Goal: Ask a question

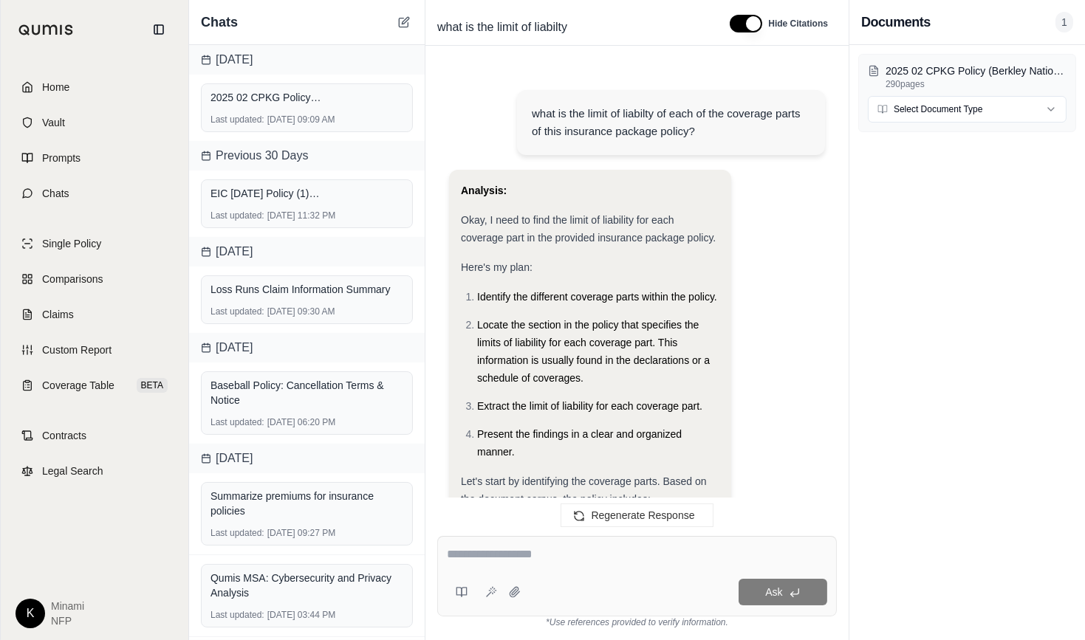
scroll to position [3854, 0]
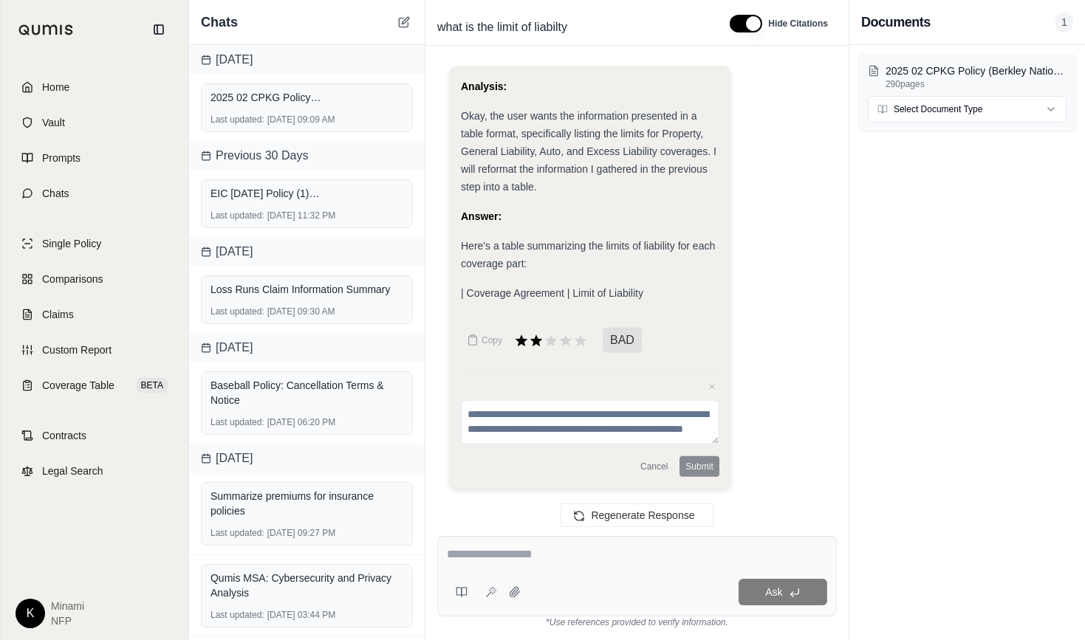
click at [541, 552] on textarea at bounding box center [637, 555] width 380 height 18
click at [524, 345] on icon at bounding box center [521, 340] width 13 height 13
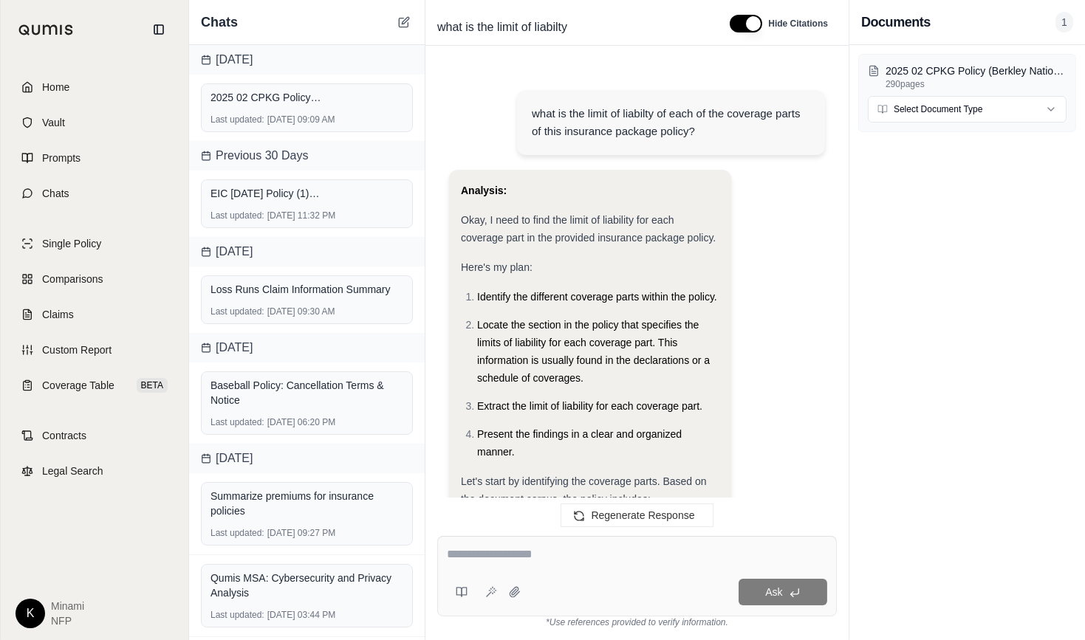
scroll to position [3732, 0]
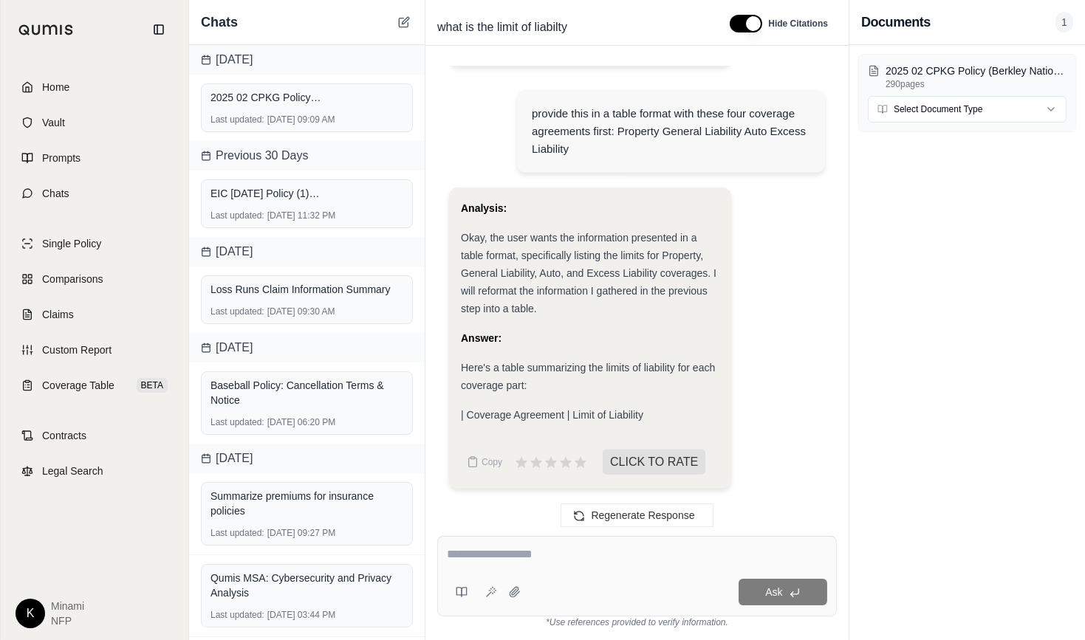
click at [507, 564] on div at bounding box center [637, 557] width 380 height 23
click at [601, 569] on div "Ask" at bounding box center [637, 576] width 400 height 81
type textarea "**********"
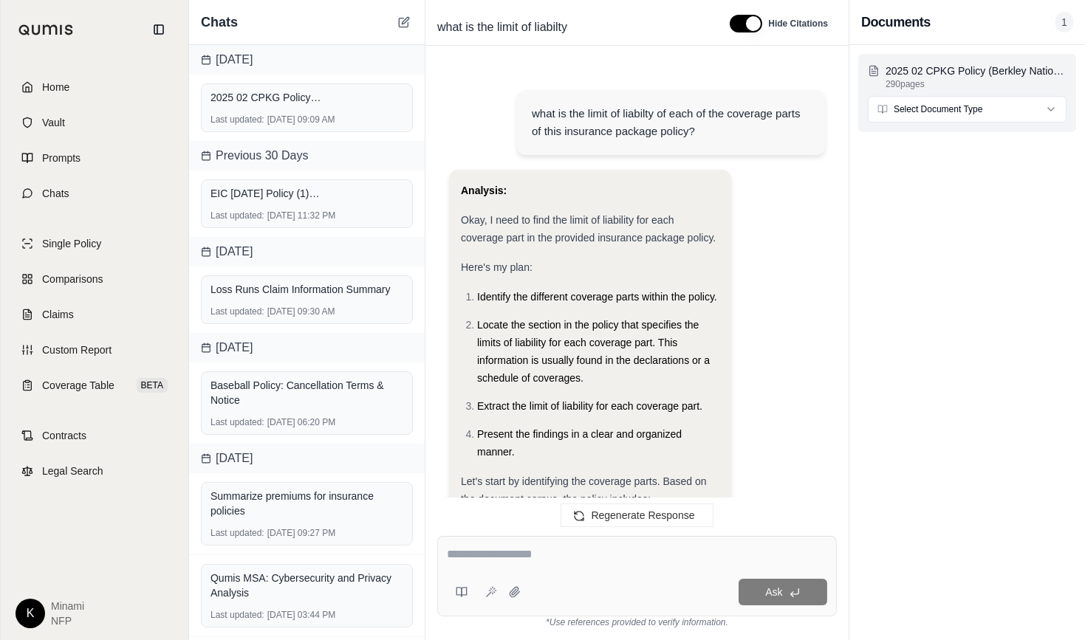
scroll to position [4054, 0]
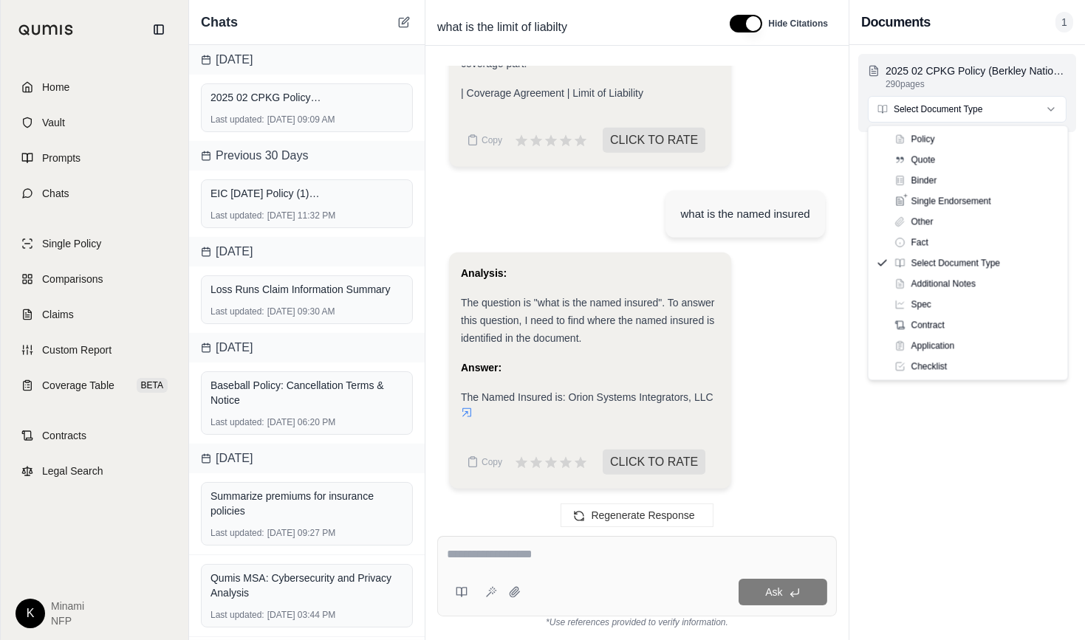
click at [910, 112] on html "Home Vault Prompts Chats Single Policy Comparisons Claims Custom Report Coverag…" at bounding box center [542, 320] width 1085 height 640
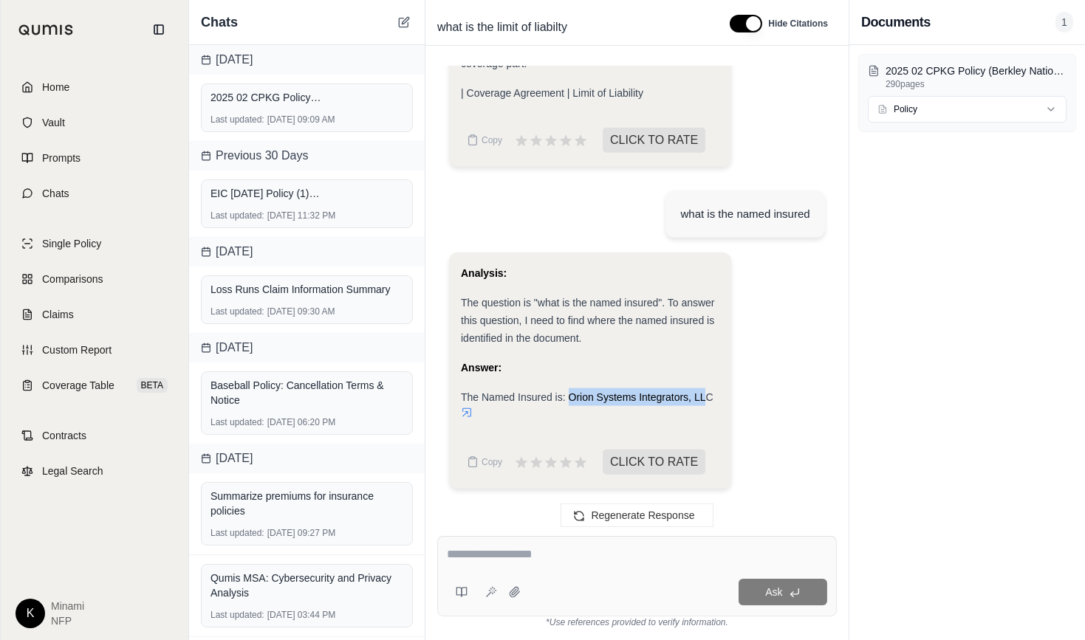
drag, startPoint x: 568, startPoint y: 398, endPoint x: 707, endPoint y: 389, distance: 139.2
click at [707, 389] on div "The Named Insured is: Orion Systems Integrators, LLC" at bounding box center [590, 406] width 259 height 35
drag, startPoint x: 707, startPoint y: 389, endPoint x: 571, endPoint y: 398, distance: 136.2
click at [571, 398] on span "The Named Insured is: Orion Systems Integrators, LLC" at bounding box center [587, 397] width 253 height 12
copy span "Orion Systems Integrators, LLC"
